Goal: Information Seeking & Learning: Learn about a topic

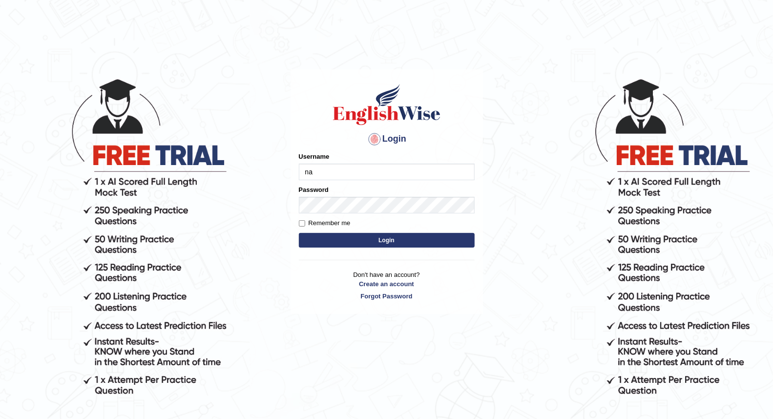
type input "n"
type input "d"
type input "Dechen30"
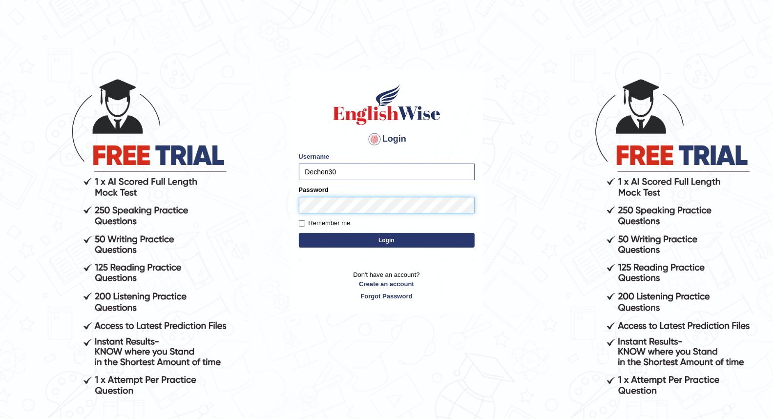
click at [299, 233] on button "Login" at bounding box center [387, 240] width 176 height 15
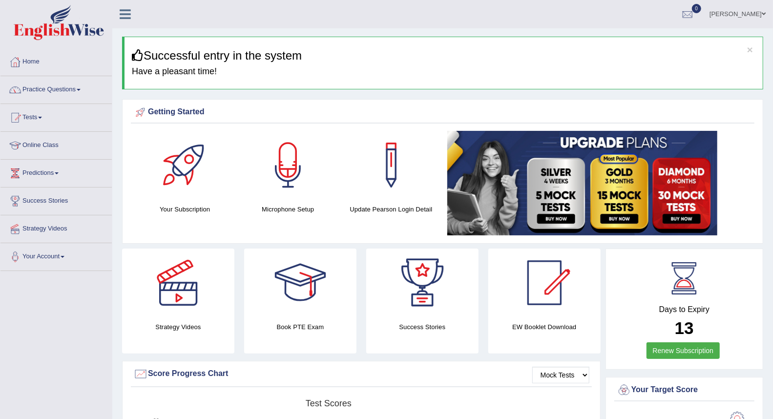
click at [61, 95] on link "Practice Questions" at bounding box center [55, 88] width 111 height 24
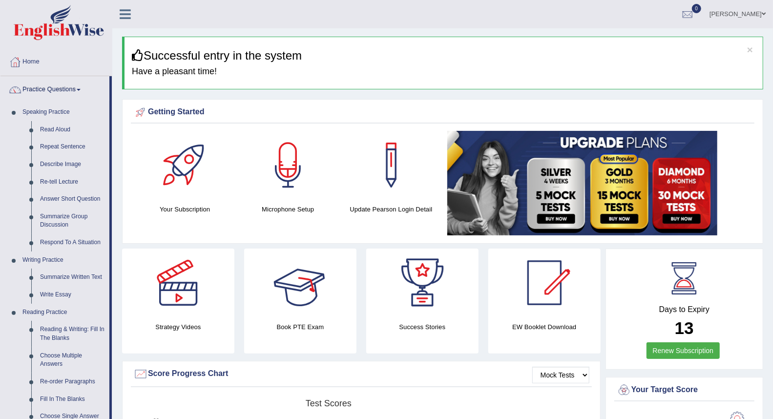
click at [217, 293] on link at bounding box center [178, 282] width 112 height 68
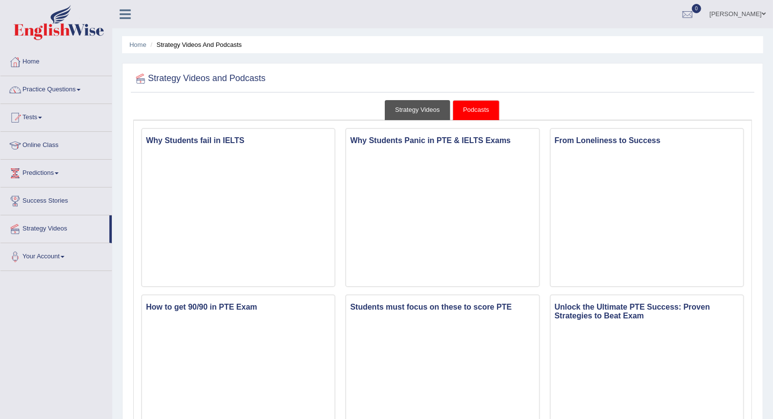
click at [410, 110] on link "Strategy Videos" at bounding box center [417, 110] width 65 height 20
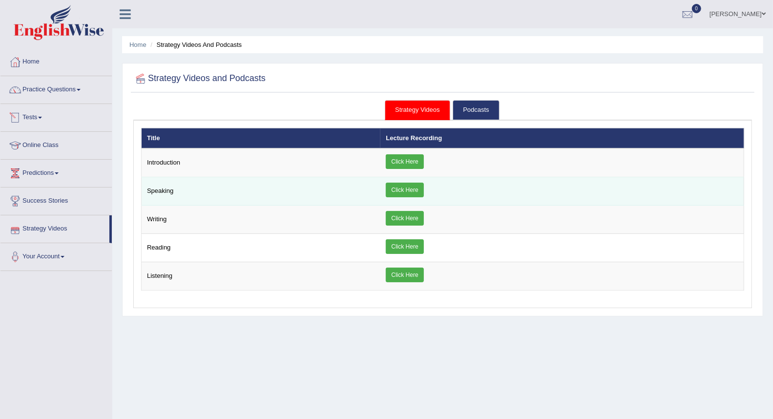
click at [398, 184] on link "Click Here" at bounding box center [405, 190] width 38 height 15
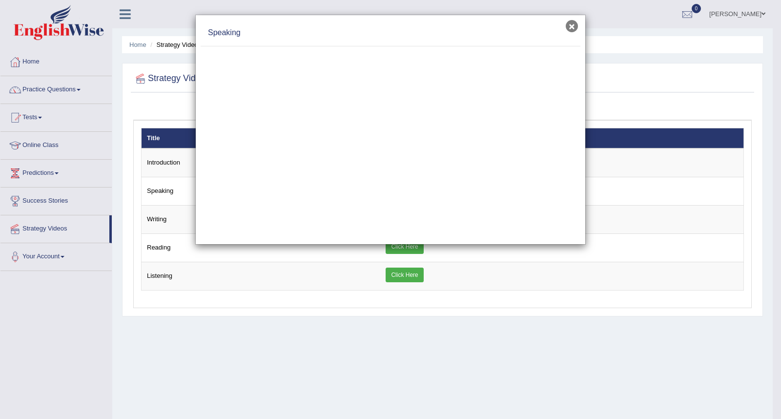
click at [573, 20] on div "× Speaking" at bounding box center [390, 130] width 390 height 230
click at [572, 25] on button "×" at bounding box center [572, 26] width 12 height 12
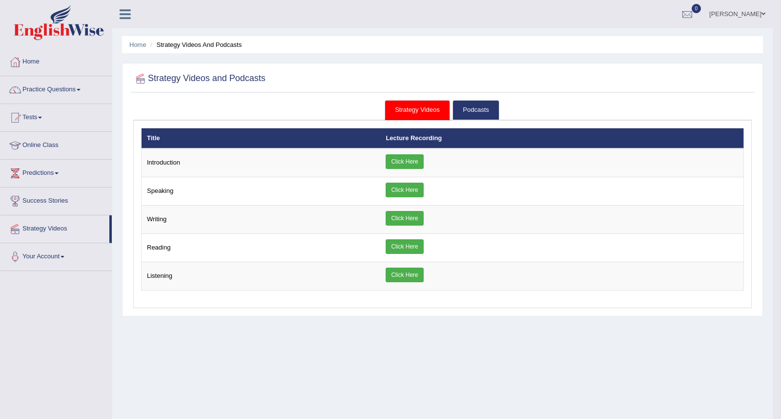
click at [572, 25] on ul "Dechen Namgyel Toggle navigation Username: Dechen30 Access Type: Online Subscri…" at bounding box center [541, 14] width 462 height 28
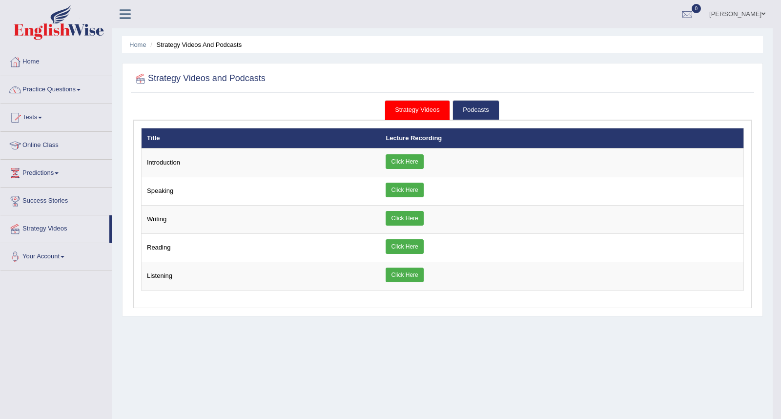
click at [572, 25] on ul "Dechen Namgyel Toggle navigation Username: Dechen30 Access Type: Online Subscri…" at bounding box center [541, 14] width 462 height 28
drag, startPoint x: 572, startPoint y: 25, endPoint x: 529, endPoint y: 55, distance: 52.1
click at [572, 25] on ul "Dechen Namgyel Toggle navigation Username: Dechen30 Access Type: Online Subscri…" at bounding box center [541, 14] width 462 height 28
click at [571, 30] on div "Home Strategy Videos and Podcasts Strategy Videos and Podcasts Strategy Videos …" at bounding box center [442, 244] width 660 height 488
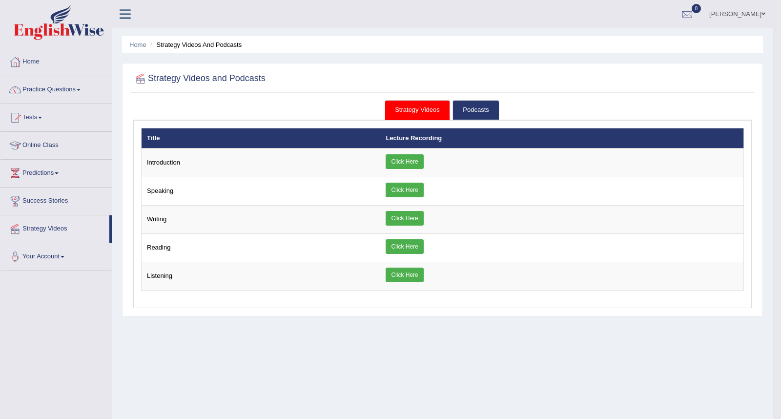
click at [572, 28] on div "Home Strategy Videos and Podcasts Strategy Videos and Podcasts Strategy Videos …" at bounding box center [442, 244] width 660 height 488
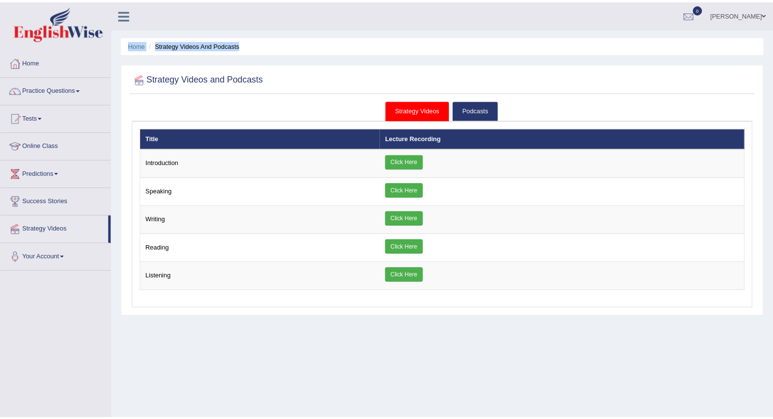
scroll to position [93, 0]
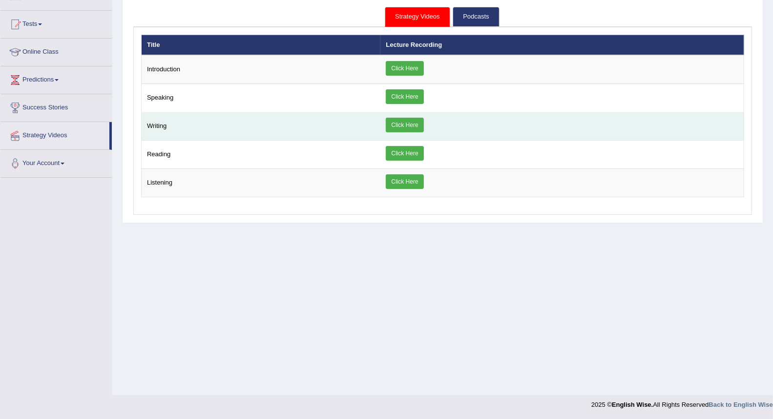
click at [407, 128] on link "Click Here" at bounding box center [405, 125] width 38 height 15
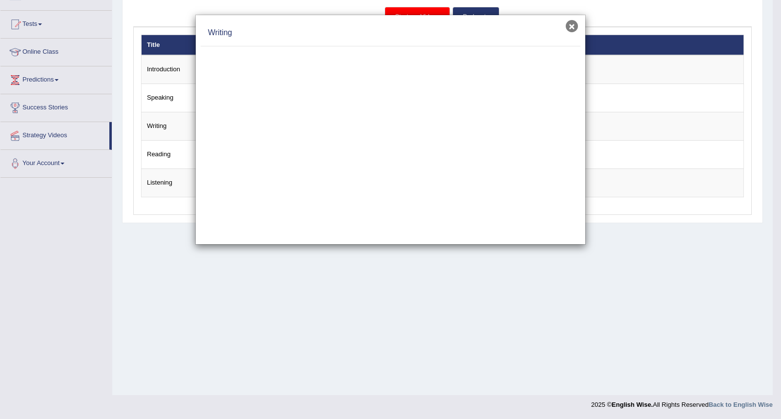
click at [569, 25] on button "×" at bounding box center [572, 26] width 12 height 12
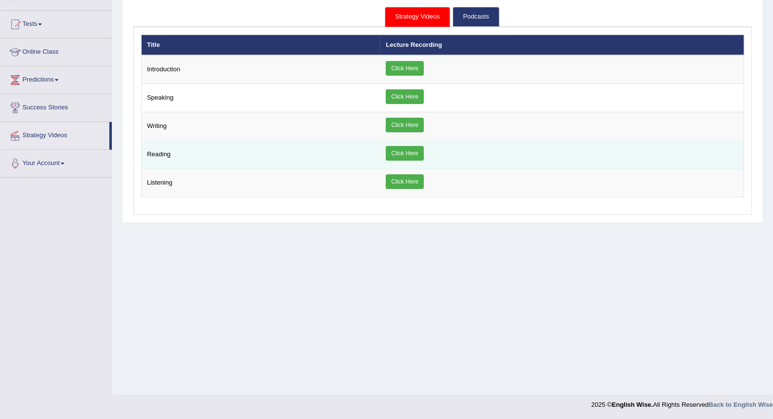
click at [398, 151] on link "Click Here" at bounding box center [405, 153] width 38 height 15
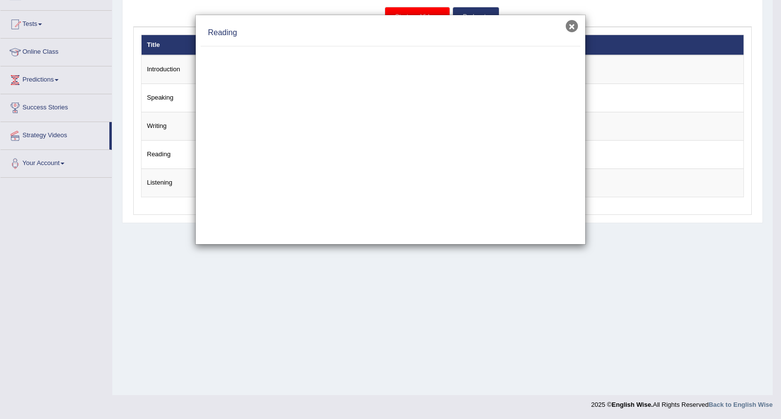
click at [575, 23] on button "×" at bounding box center [572, 26] width 12 height 12
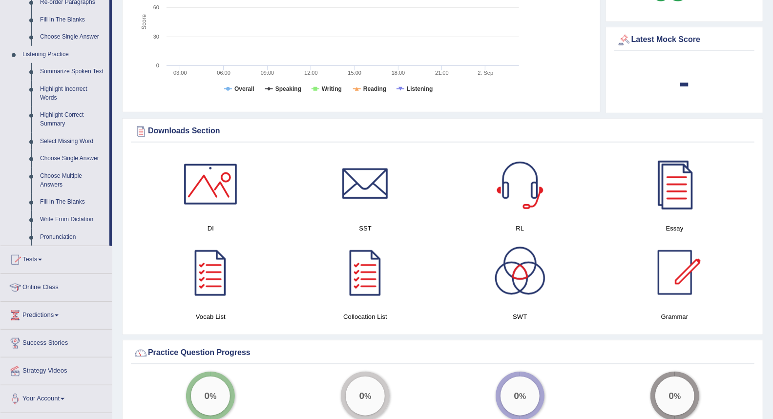
scroll to position [54, 0]
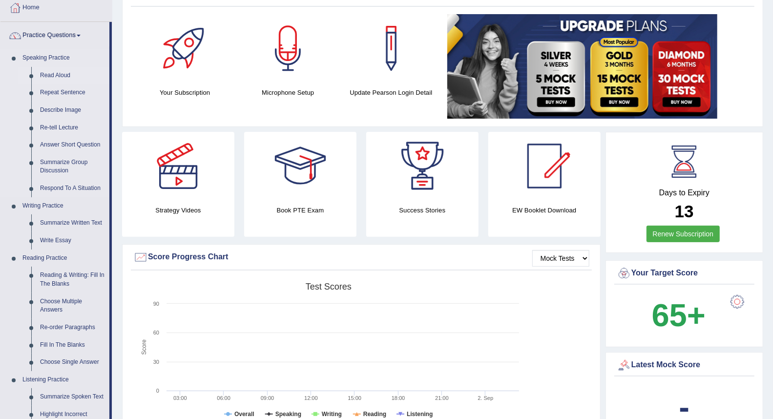
click at [46, 76] on link "Read Aloud" at bounding box center [73, 76] width 74 height 18
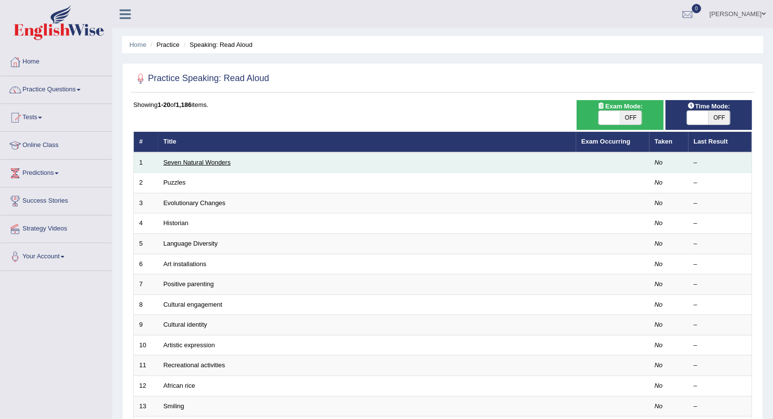
click at [215, 164] on link "Seven Natural Wonders" at bounding box center [197, 162] width 67 height 7
